Goal: Information Seeking & Learning: Learn about a topic

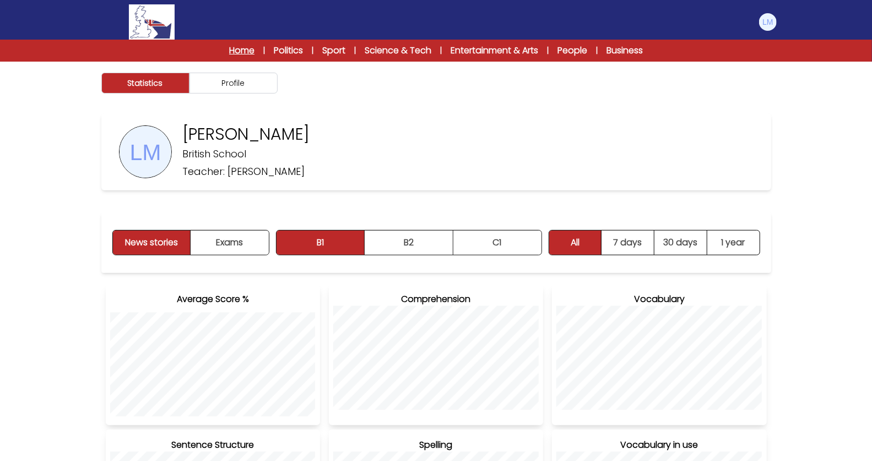
click at [241, 52] on link "Home" at bounding box center [241, 50] width 25 height 13
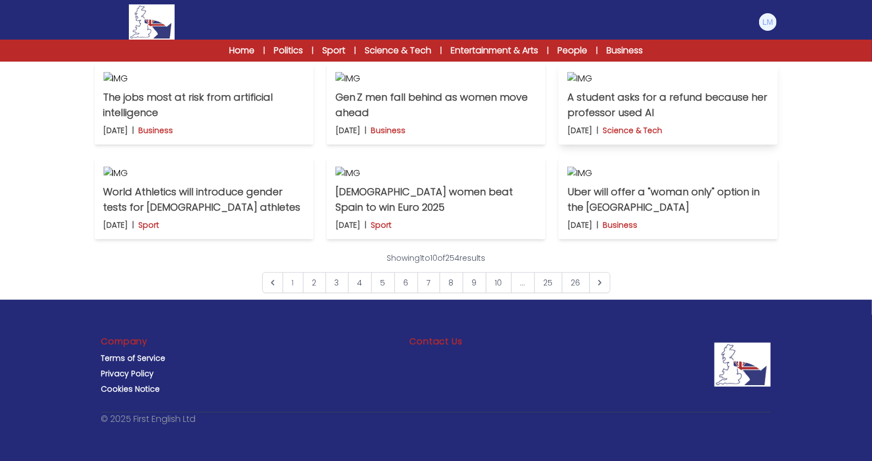
scroll to position [480, 0]
click at [701, 85] on img at bounding box center [667, 78] width 201 height 13
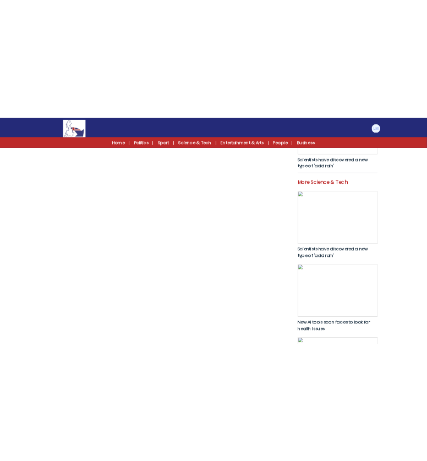
scroll to position [436, 0]
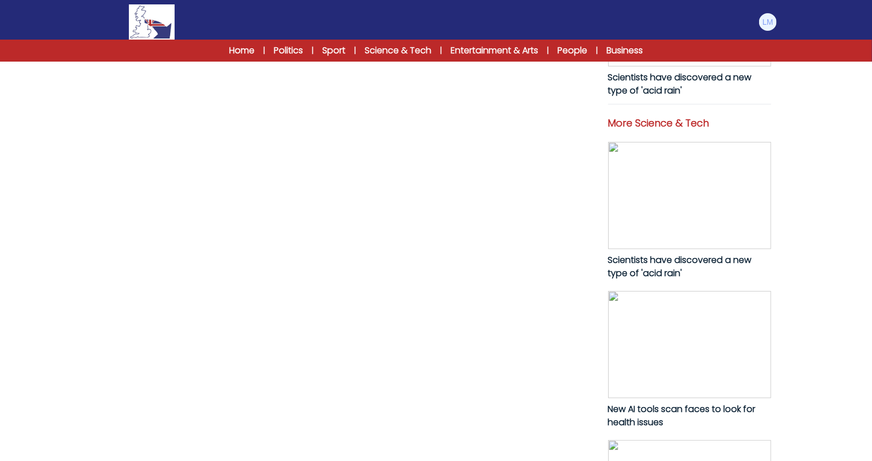
drag, startPoint x: 106, startPoint y: 88, endPoint x: 182, endPoint y: 405, distance: 326.3
copy p "A student at Northeastern University in the United States has asked for her tui…"
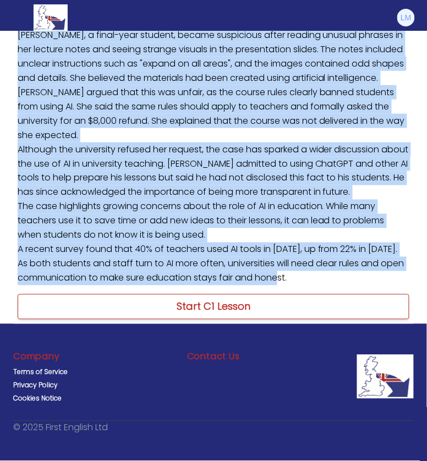
click at [300, 320] on link "Start C1 Lesson" at bounding box center [214, 307] width 392 height 25
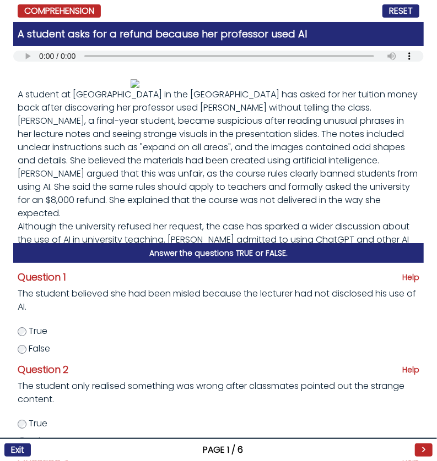
click at [225, 357] on div "Question 1 Help The student believed she had been misled because the lecturer h…" at bounding box center [218, 362] width 410 height 198
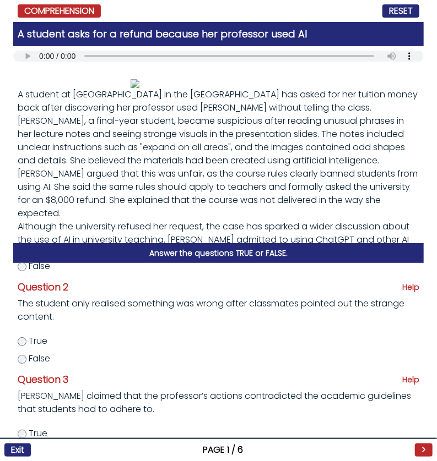
scroll to position [83, 0]
click at [39, 341] on span "True" at bounding box center [38, 340] width 19 height 13
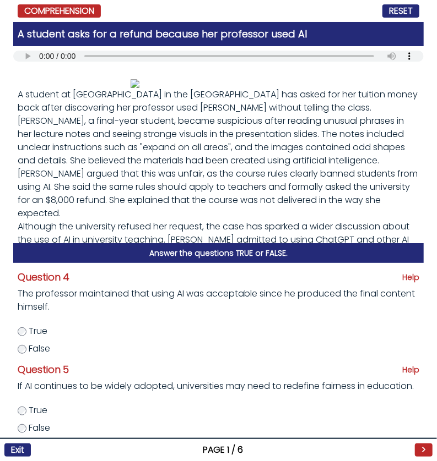
scroll to position [290, 0]
click at [43, 410] on span "True" at bounding box center [38, 410] width 19 height 13
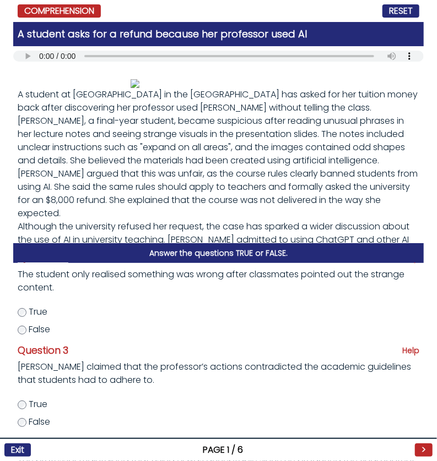
scroll to position [112, 0]
click at [47, 329] on span "False" at bounding box center [39, 329] width 21 height 13
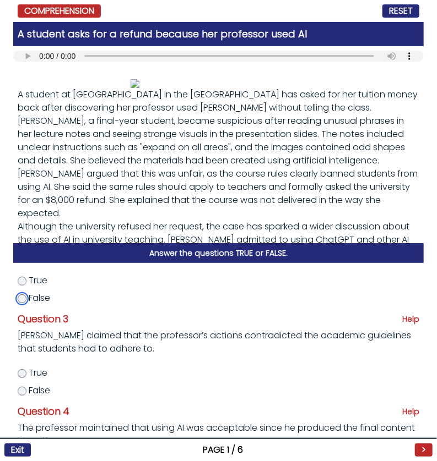
scroll to position [151, 0]
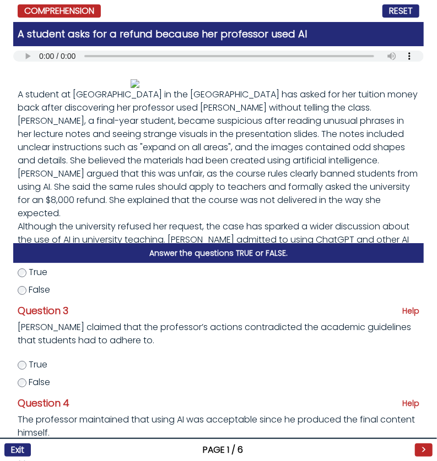
click at [36, 366] on span "True" at bounding box center [38, 364] width 19 height 13
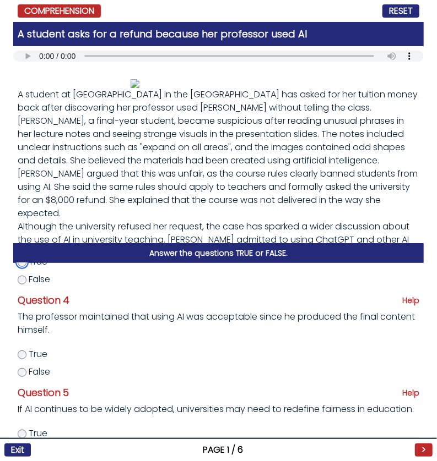
scroll to position [252, 0]
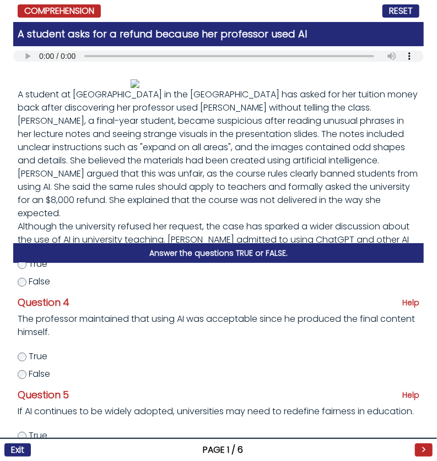
click at [37, 359] on span "True" at bounding box center [38, 356] width 19 height 13
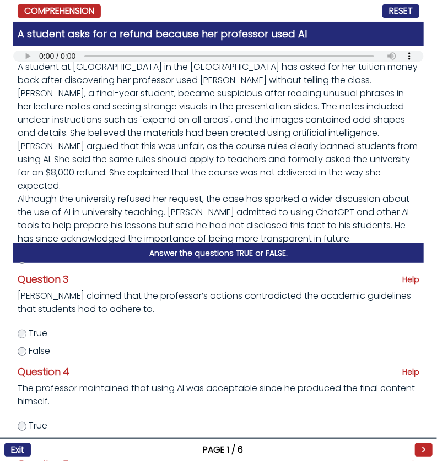
scroll to position [290, 0]
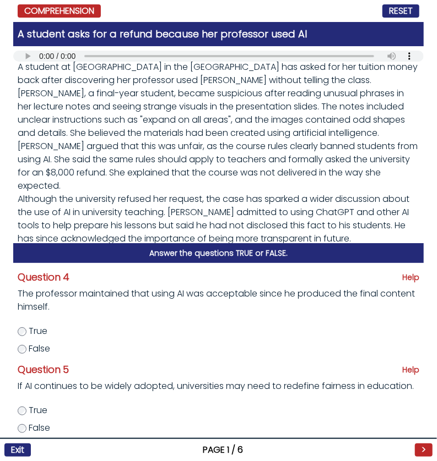
click at [46, 342] on span "False" at bounding box center [39, 348] width 21 height 13
click at [428, 447] on button ">" at bounding box center [424, 450] width 18 height 13
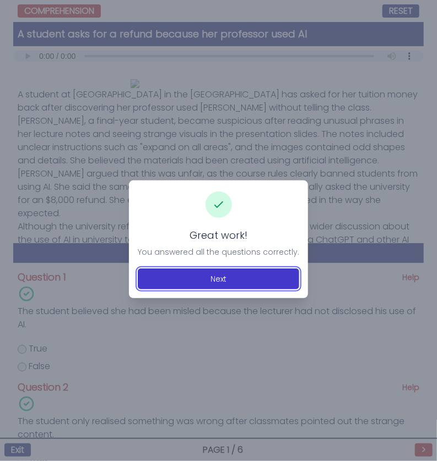
click at [244, 285] on button "Next" at bounding box center [218, 279] width 161 height 21
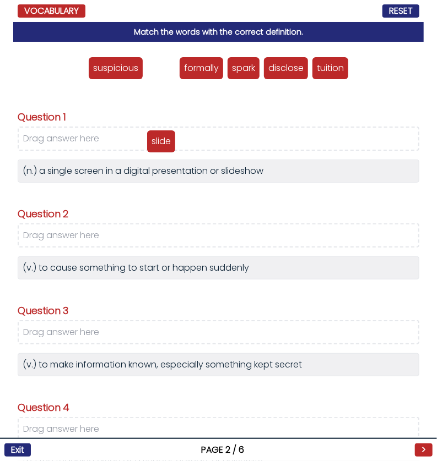
drag, startPoint x: 156, startPoint y: 68, endPoint x: 155, endPoint y: 141, distance: 73.2
click at [155, 142] on p "slide" at bounding box center [160, 141] width 19 height 13
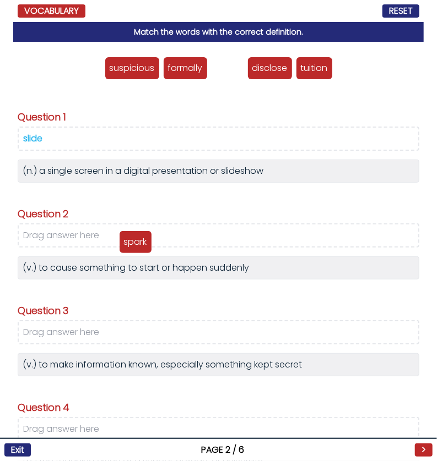
drag, startPoint x: 221, startPoint y: 71, endPoint x: 129, endPoint y: 244, distance: 195.8
click at [129, 244] on p "spark" at bounding box center [135, 242] width 23 height 13
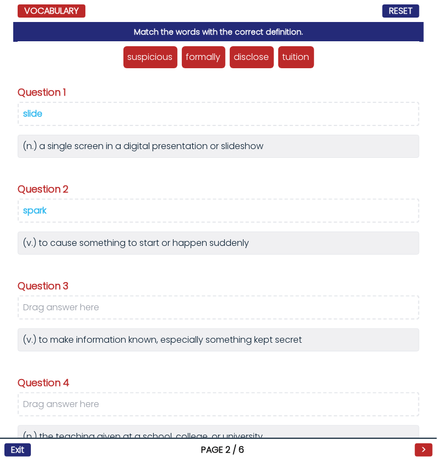
scroll to position [32, 0]
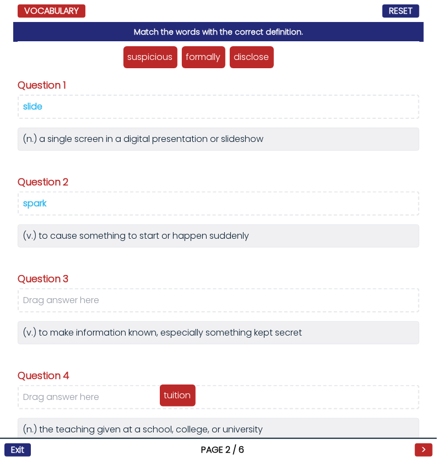
drag, startPoint x: 290, startPoint y: 58, endPoint x: 172, endPoint y: 397, distance: 358.7
click at [172, 397] on p "tuition" at bounding box center [177, 395] width 27 height 13
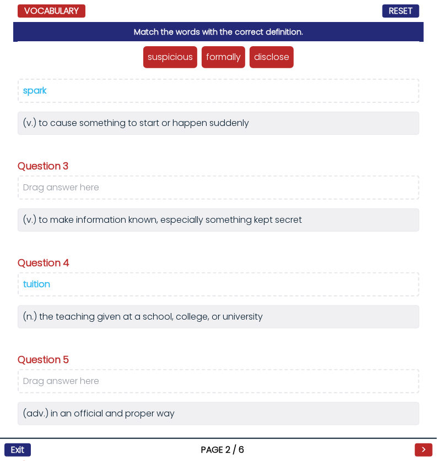
scroll to position [150, 0]
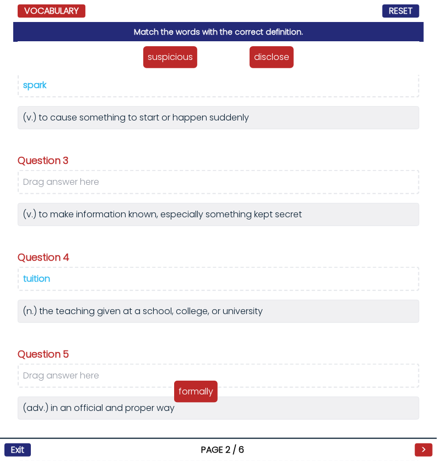
drag, startPoint x: 223, startPoint y: 63, endPoint x: 194, endPoint y: 399, distance: 337.1
click at [194, 399] on p "formally" at bounding box center [195, 391] width 35 height 13
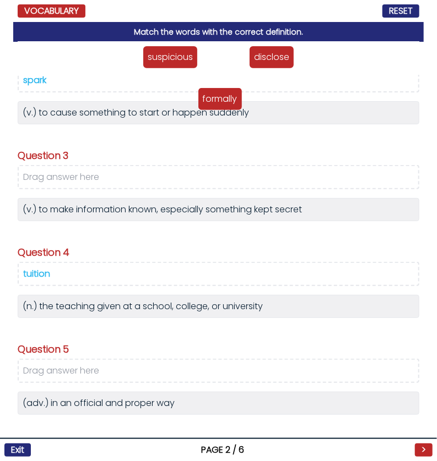
scroll to position [156, 0]
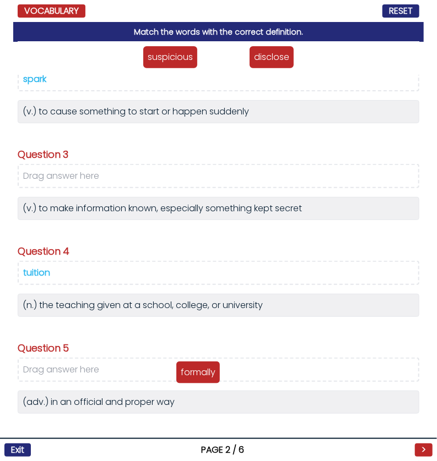
drag, startPoint x: 218, startPoint y: 54, endPoint x: 191, endPoint y: 369, distance: 316.1
click at [191, 369] on p "formally" at bounding box center [198, 372] width 35 height 13
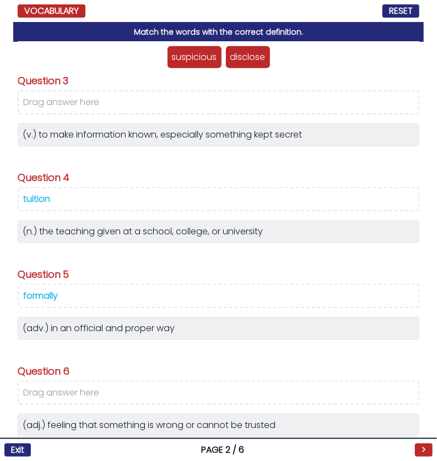
scroll to position [227, 0]
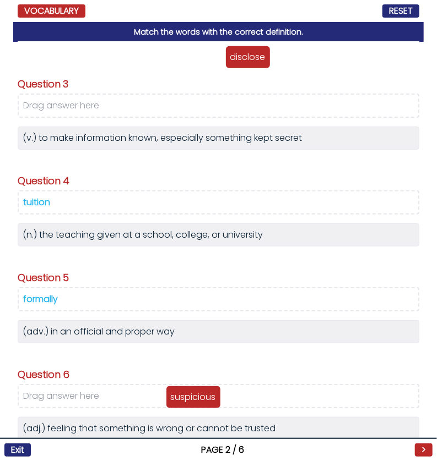
drag, startPoint x: 194, startPoint y: 60, endPoint x: 191, endPoint y: 406, distance: 346.4
click at [191, 404] on p "suspicious" at bounding box center [193, 397] width 45 height 13
drag, startPoint x: 198, startPoint y: 58, endPoint x: 177, endPoint y: 398, distance: 340.4
click at [177, 398] on p "suspicious" at bounding box center [173, 394] width 45 height 13
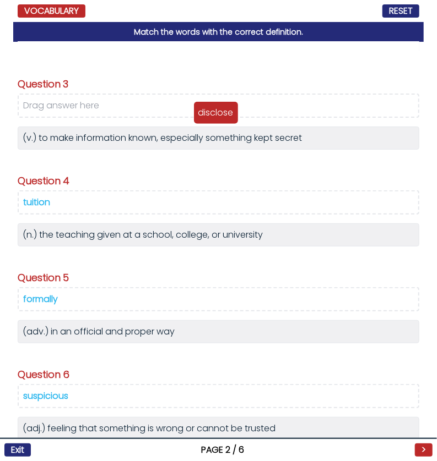
drag, startPoint x: 208, startPoint y: 56, endPoint x: 204, endPoint y: 110, distance: 54.1
click at [204, 110] on p "disclose" at bounding box center [215, 112] width 35 height 13
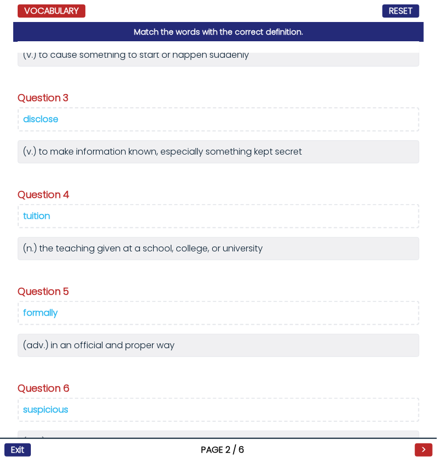
scroll to position [216, 0]
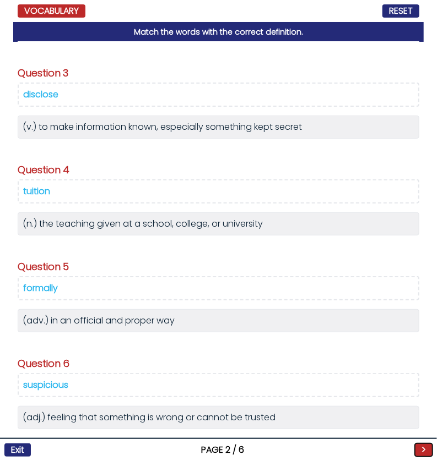
click at [423, 448] on button ">" at bounding box center [424, 450] width 18 height 13
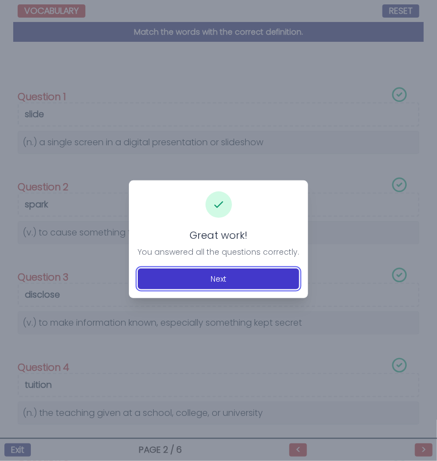
click at [239, 271] on button "Next" at bounding box center [218, 279] width 161 height 21
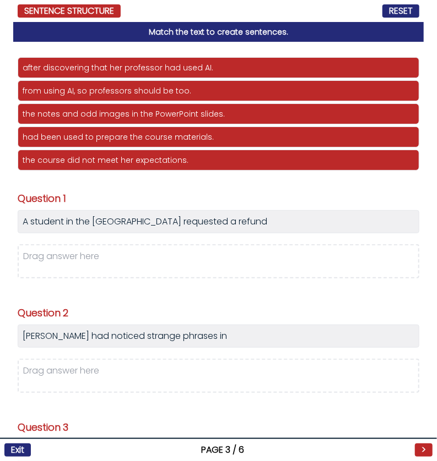
scroll to position [15, 0]
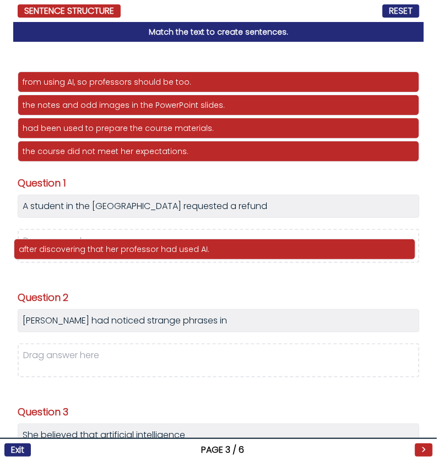
drag, startPoint x: 151, startPoint y: 60, endPoint x: 146, endPoint y: 250, distance: 190.0
click at [147, 251] on p "after discovering that her professor had used AI." at bounding box center [215, 249] width 392 height 11
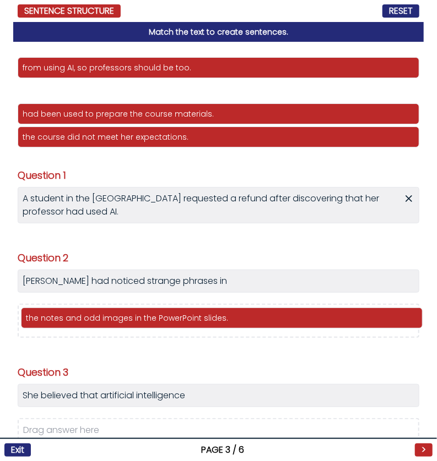
drag, startPoint x: 96, startPoint y: 91, endPoint x: 100, endPoint y: 319, distance: 227.4
click at [100, 319] on p "the notes and odd images in the PowerPoint slides." at bounding box center [222, 318] width 392 height 11
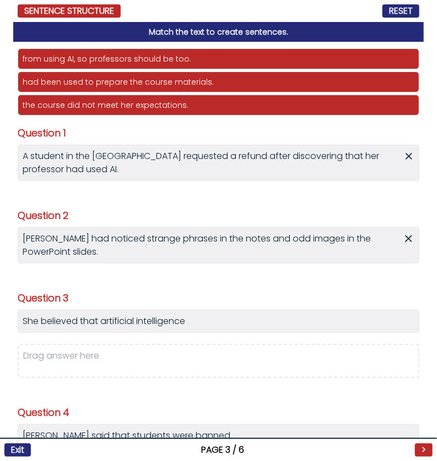
scroll to position [53, 0]
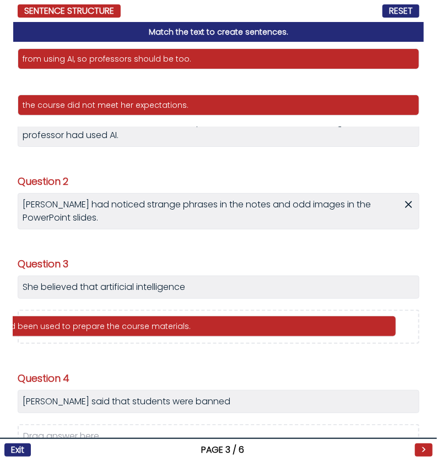
drag, startPoint x: 121, startPoint y: 84, endPoint x: 97, endPoint y: 328, distance: 245.0
click at [97, 329] on p "had been used to prepare the course materials." at bounding box center [195, 326] width 392 height 11
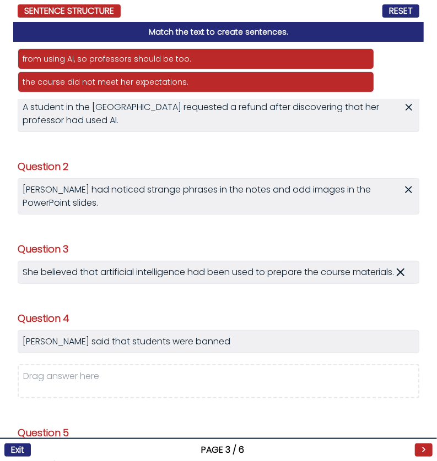
scroll to position [43, 0]
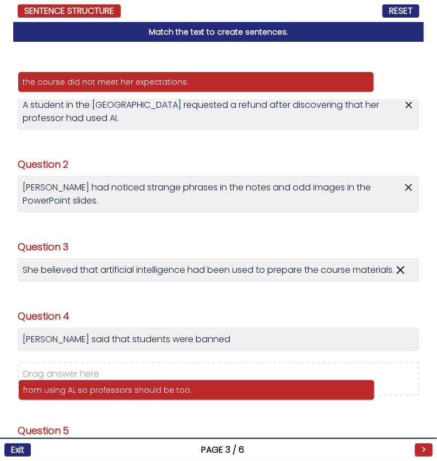
drag, startPoint x: 89, startPoint y: 59, endPoint x: 88, endPoint y: 389, distance: 329.8
click at [89, 390] on p "from using AI, so professors should be too." at bounding box center [196, 390] width 346 height 11
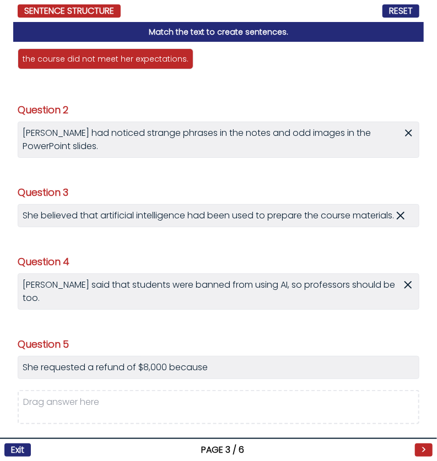
scroll to position [81, 0]
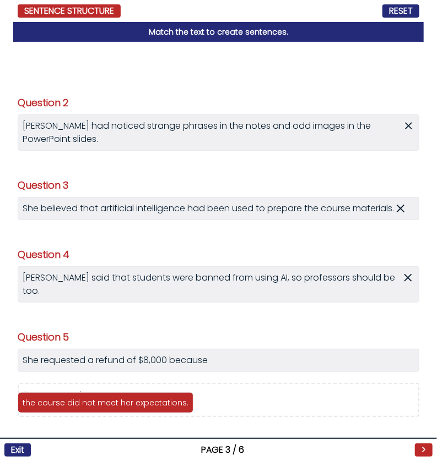
drag, startPoint x: 111, startPoint y: 57, endPoint x: 111, endPoint y: 400, distance: 343.6
click at [111, 400] on p "the course did not meet her expectations." at bounding box center [106, 403] width 166 height 11
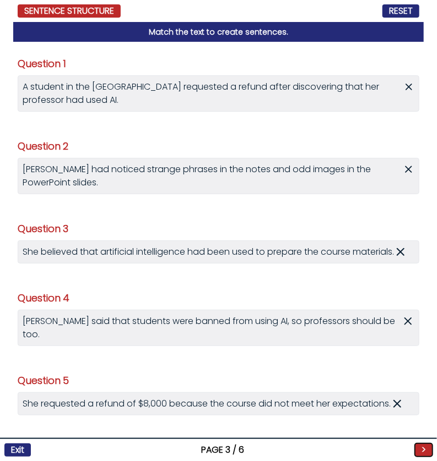
click at [422, 450] on button ">" at bounding box center [424, 450] width 18 height 13
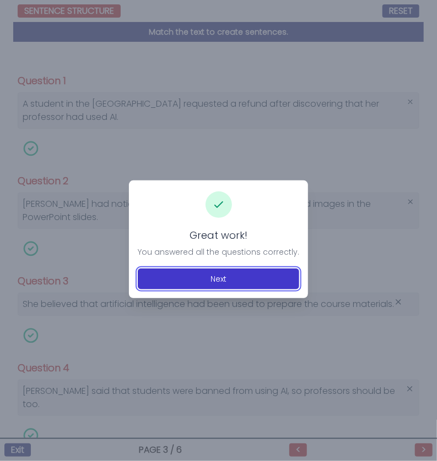
click at [254, 276] on button "Next" at bounding box center [218, 279] width 161 height 21
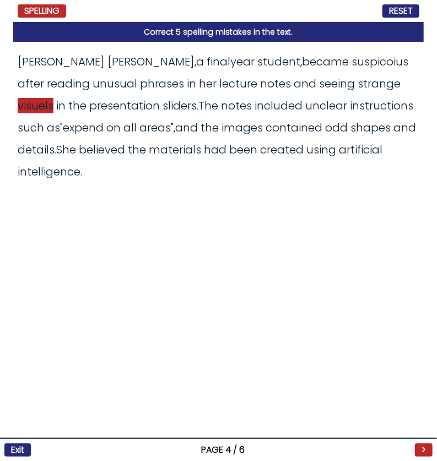
click at [53, 98] on span "visuels" at bounding box center [36, 105] width 36 height 15
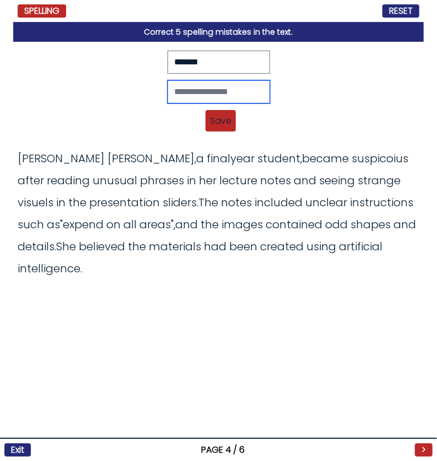
click at [219, 92] on input "text" at bounding box center [218, 91] width 102 height 23
type input "*******"
click at [224, 116] on span "Save" at bounding box center [220, 120] width 30 height 21
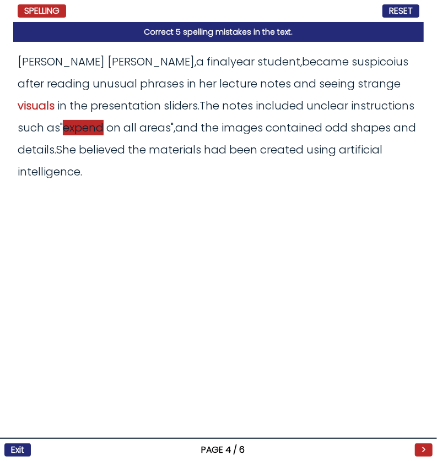
click at [63, 127] on span "expend" at bounding box center [83, 127] width 41 height 15
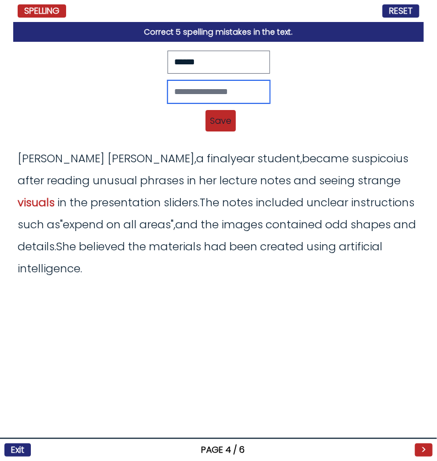
click at [206, 85] on input "text" at bounding box center [218, 91] width 102 height 23
type input "******"
click at [219, 117] on span "Save" at bounding box center [220, 120] width 30 height 21
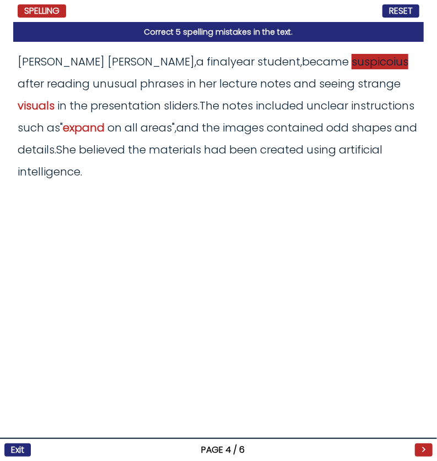
click at [351, 60] on span "suspicoius" at bounding box center [379, 61] width 57 height 15
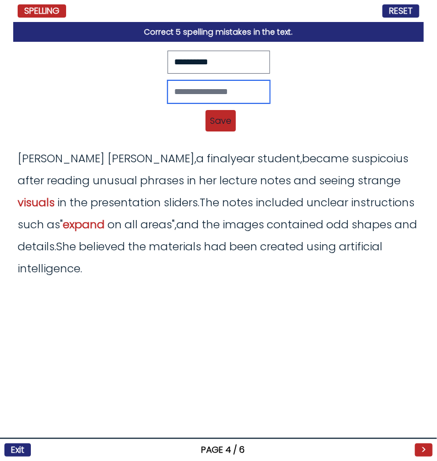
click at [202, 93] on input "text" at bounding box center [218, 91] width 102 height 23
type input "**********"
click at [222, 116] on span "Save" at bounding box center [220, 120] width 30 height 21
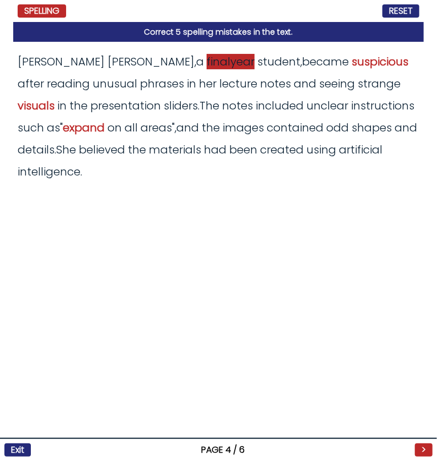
click at [206, 59] on span "finalyear" at bounding box center [230, 61] width 48 height 15
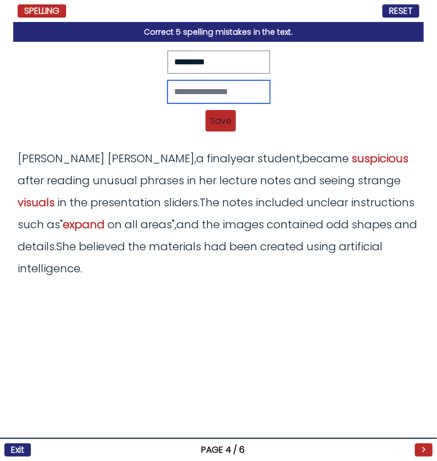
click at [203, 96] on input "text" at bounding box center [218, 91] width 102 height 23
type input "**********"
click at [211, 113] on span "Save" at bounding box center [220, 120] width 30 height 21
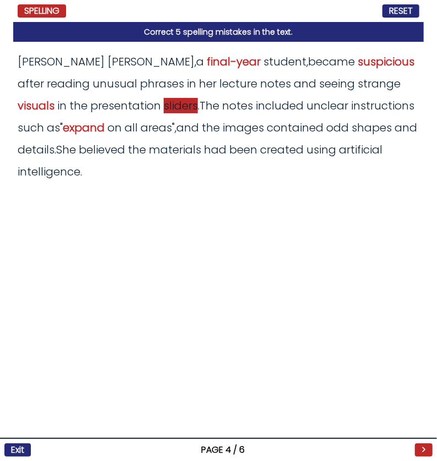
click at [164, 104] on span "sliders" at bounding box center [181, 105] width 34 height 15
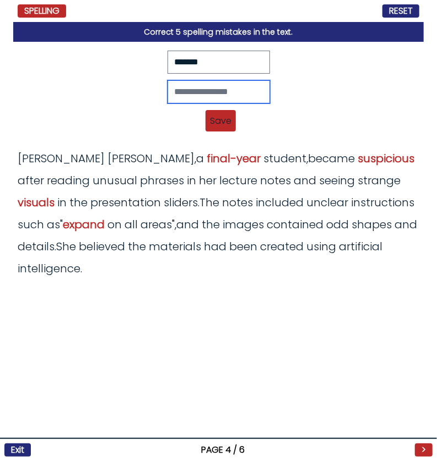
click at [233, 84] on input "text" at bounding box center [218, 91] width 102 height 23
type input "******"
click at [216, 117] on span "Save" at bounding box center [220, 120] width 30 height 21
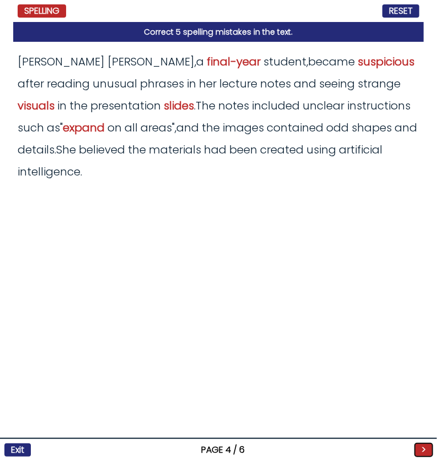
click at [424, 445] on button ">" at bounding box center [424, 450] width 18 height 13
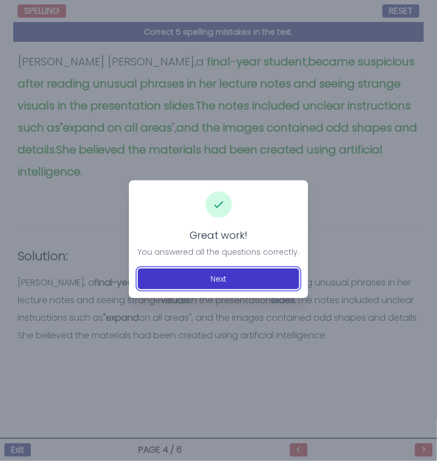
click at [230, 271] on button "Next" at bounding box center [218, 279] width 161 height 21
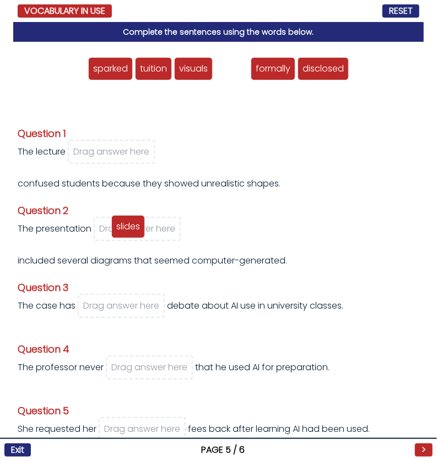
drag, startPoint x: 230, startPoint y: 68, endPoint x: 126, endPoint y: 225, distance: 188.3
click at [126, 225] on span "slides" at bounding box center [128, 226] width 24 height 13
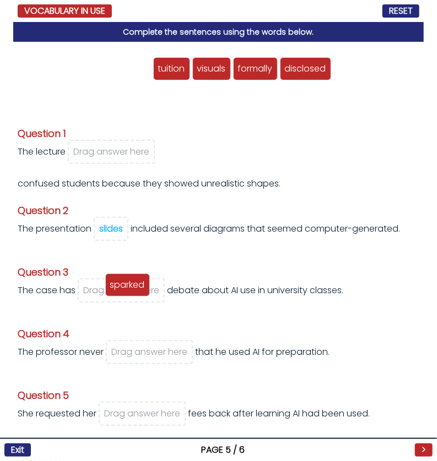
drag, startPoint x: 116, startPoint y: 67, endPoint x: 113, endPoint y: 289, distance: 221.4
click at [113, 289] on span "sparked" at bounding box center [127, 285] width 35 height 13
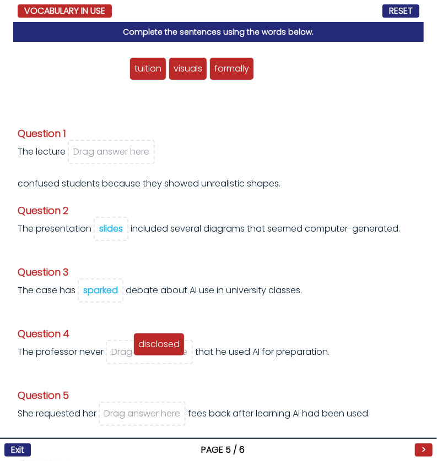
drag, startPoint x: 280, startPoint y: 68, endPoint x: 154, endPoint y: 350, distance: 308.8
click at [154, 350] on span "disclosed" at bounding box center [158, 344] width 41 height 13
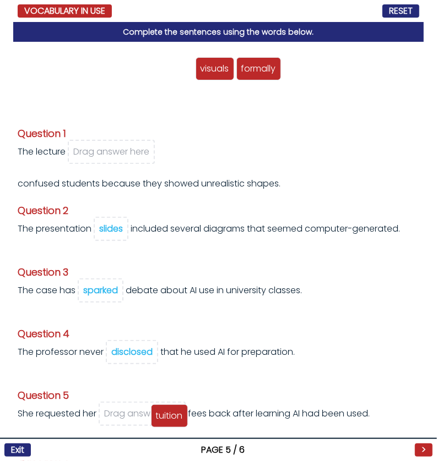
drag, startPoint x: 169, startPoint y: 73, endPoint x: 162, endPoint y: 419, distance: 346.4
click at [162, 419] on span "tuition" at bounding box center [169, 416] width 27 height 13
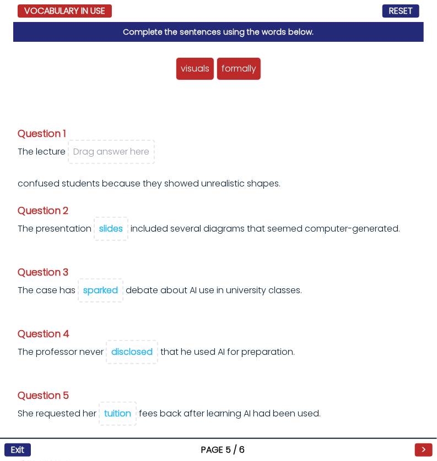
scroll to position [65, 0]
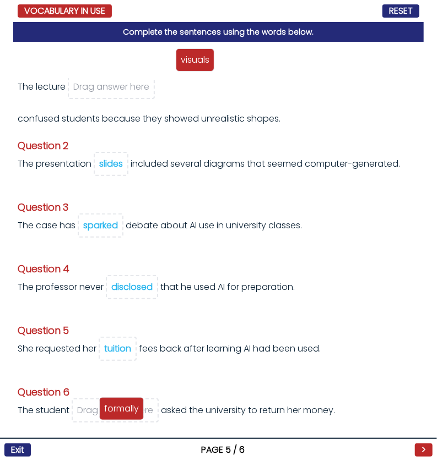
drag, startPoint x: 232, startPoint y: 60, endPoint x: 115, endPoint y: 409, distance: 368.3
click at [115, 409] on span "formally" at bounding box center [121, 409] width 35 height 13
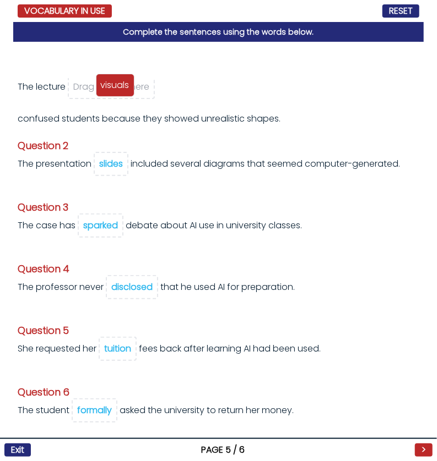
drag, startPoint x: 216, startPoint y: 59, endPoint x: 113, endPoint y: 85, distance: 106.6
click at [113, 85] on span "visuals" at bounding box center [115, 85] width 29 height 13
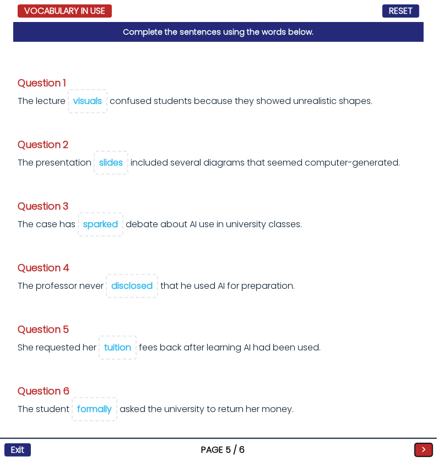
click at [421, 448] on button ">" at bounding box center [424, 450] width 18 height 13
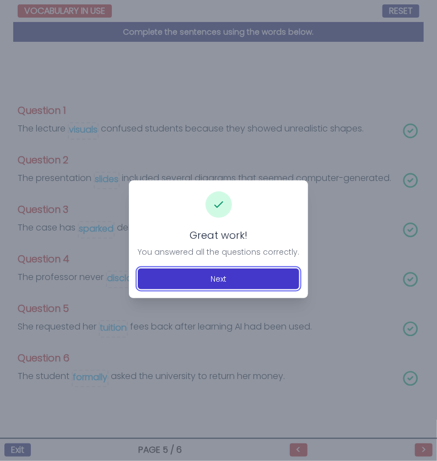
click at [265, 285] on button "Next" at bounding box center [218, 279] width 161 height 21
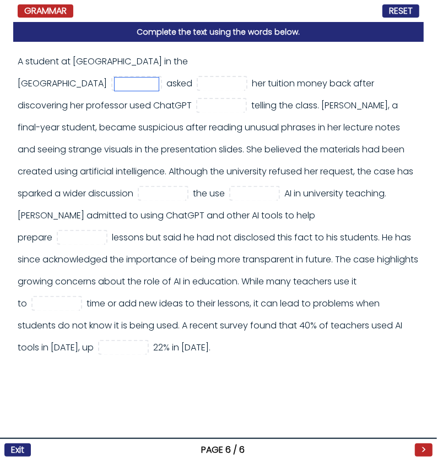
click at [159, 78] on input "text" at bounding box center [137, 84] width 44 height 13
type input "***"
click at [244, 78] on input "text" at bounding box center [222, 84] width 44 height 13
type input "***"
click at [243, 100] on input "text" at bounding box center [221, 106] width 44 height 13
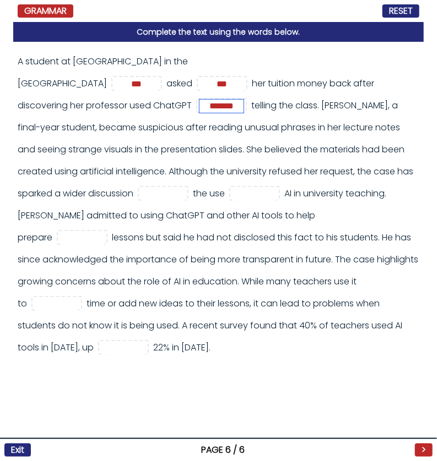
type input "*******"
click at [185, 188] on input "text" at bounding box center [163, 194] width 44 height 13
click at [232, 190] on input "text" at bounding box center [254, 194] width 44 height 13
type input "**"
click at [185, 188] on input "text" at bounding box center [163, 194] width 44 height 13
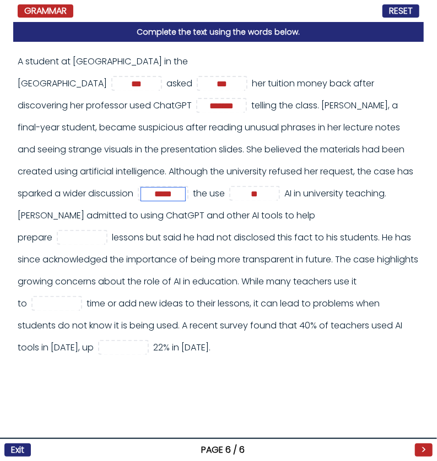
type input "*****"
click at [104, 232] on input "text" at bounding box center [82, 238] width 44 height 13
type input "***"
click at [79, 298] on input "text" at bounding box center [57, 304] width 44 height 13
type input "****"
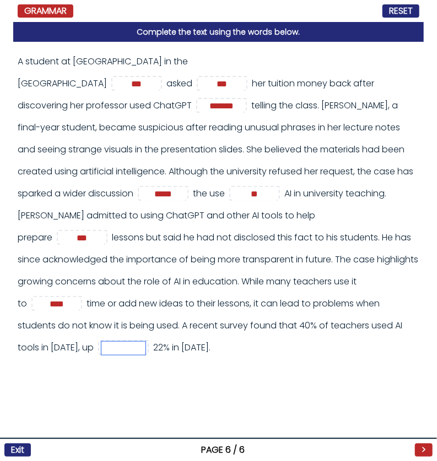
click at [145, 342] on input "text" at bounding box center [123, 348] width 44 height 13
type input "**"
click at [423, 444] on button ">" at bounding box center [424, 450] width 18 height 13
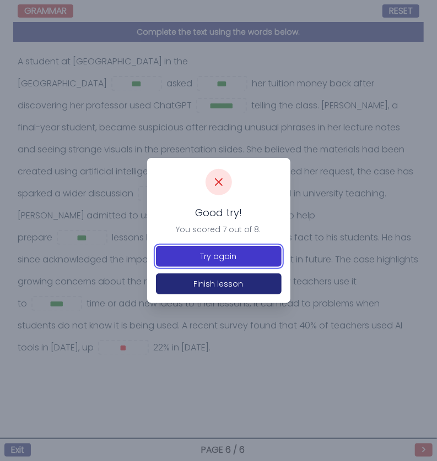
click at [240, 256] on button "Try again" at bounding box center [219, 256] width 126 height 21
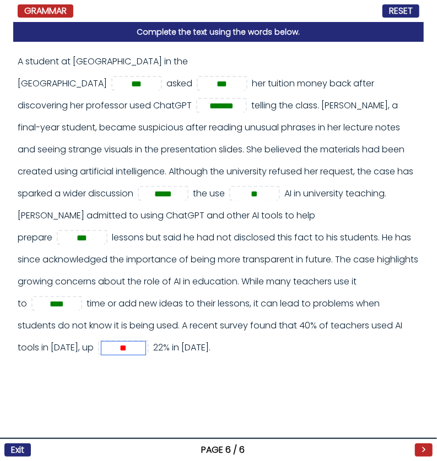
click at [145, 342] on input "**" at bounding box center [123, 348] width 44 height 13
type input "****"
click at [414, 450] on div "Exit PAGE 6 / 6 >" at bounding box center [218, 449] width 437 height 23
click at [417, 450] on button ">" at bounding box center [424, 450] width 18 height 13
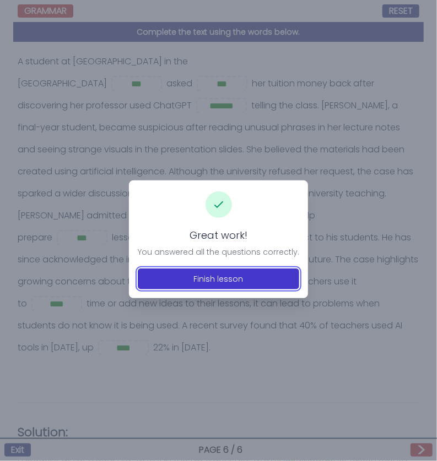
click at [247, 279] on button "Finish lesson" at bounding box center [218, 279] width 161 height 21
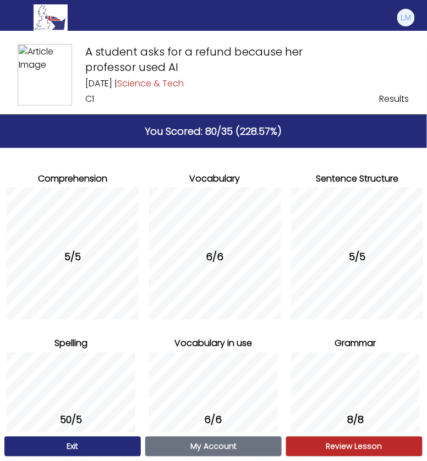
scroll to position [66, 0]
